Goal: Task Accomplishment & Management: Manage account settings

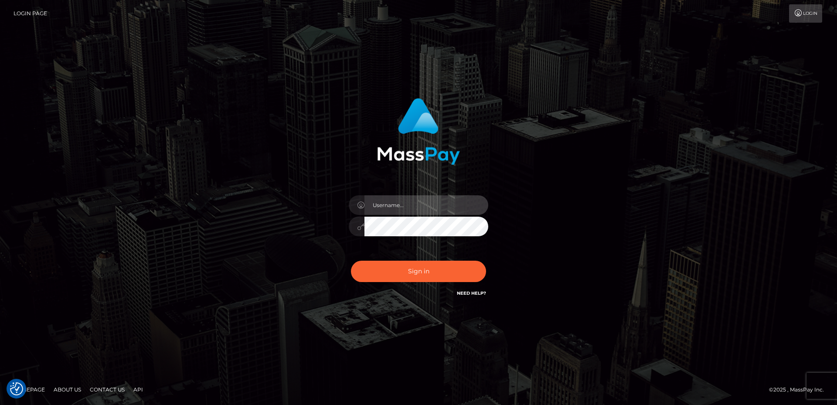
type input "[PERSON_NAME].B2Sprin"
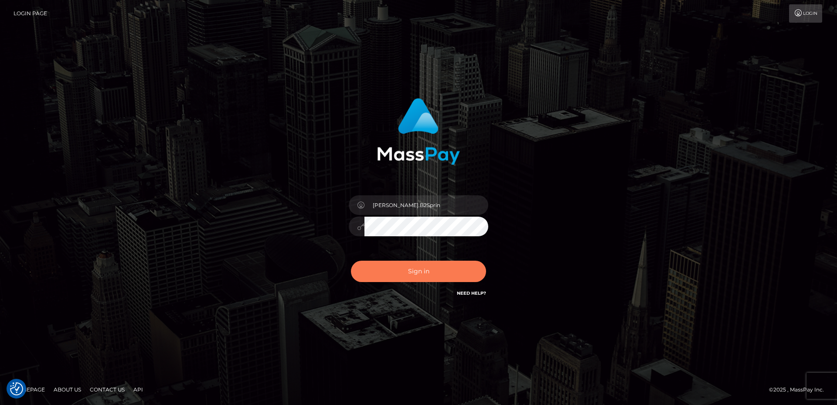
click at [412, 273] on button "Sign in" at bounding box center [418, 271] width 135 height 21
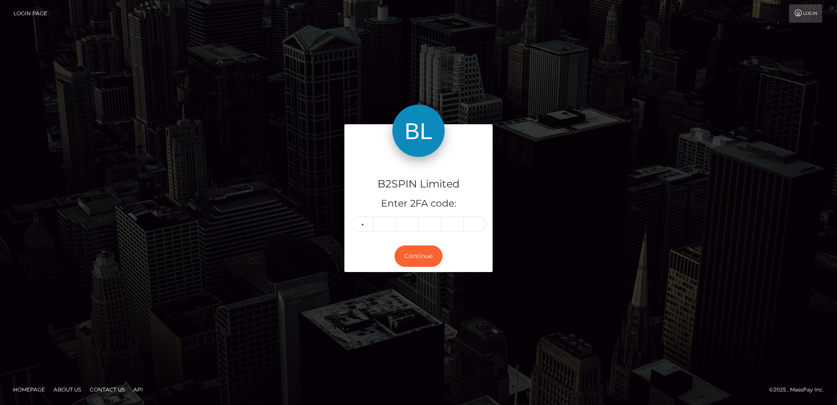
type input "6"
type input "7"
type input "3"
type input "4"
type input "6"
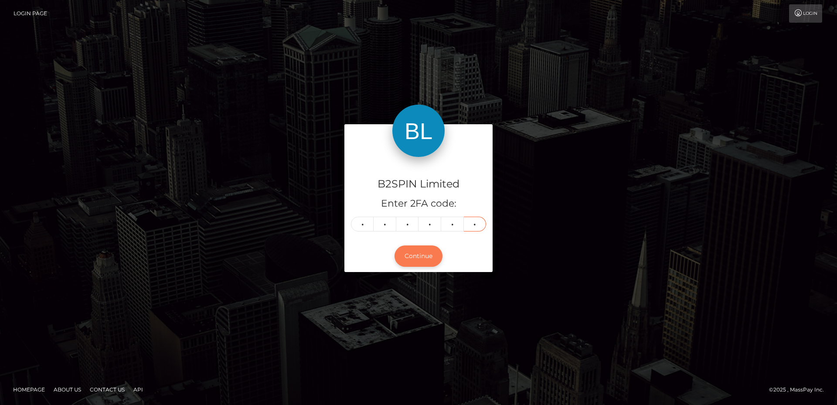
type input "9"
click at [433, 258] on button "Continue" at bounding box center [419, 256] width 48 height 21
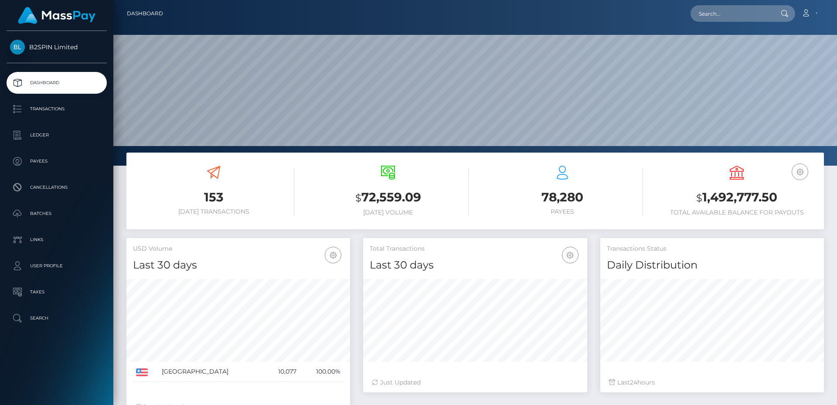
scroll to position [155, 224]
drag, startPoint x: 786, startPoint y: 195, endPoint x: 704, endPoint y: 197, distance: 81.2
click at [704, 197] on h3 "$ 1,492,777.50" at bounding box center [736, 198] width 161 height 18
copy h3 "1,492,777.50"
